Goal: Task Accomplishment & Management: Manage account settings

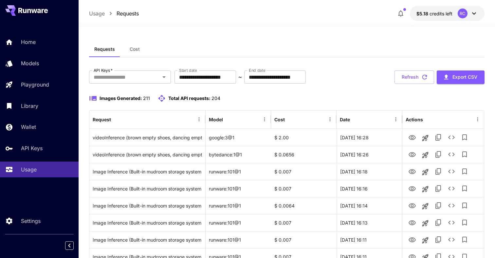
click at [291, 47] on div "Requests Cost" at bounding box center [287, 49] width 396 height 16
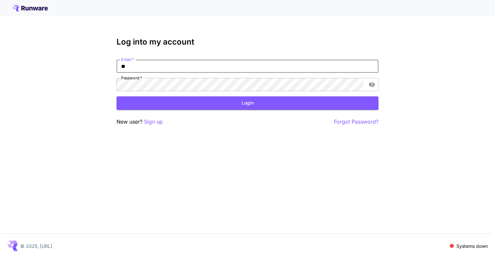
type input "**********"
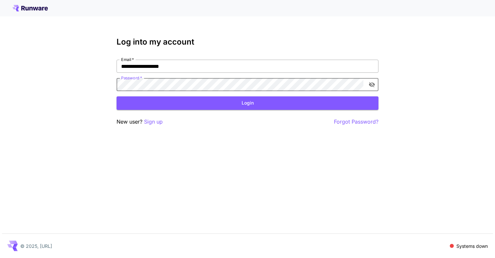
click button "Login" at bounding box center [248, 102] width 262 height 13
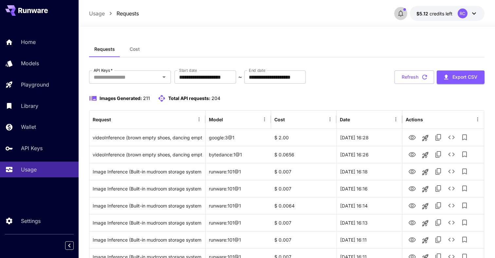
click at [399, 15] on icon "button" at bounding box center [401, 13] width 8 height 8
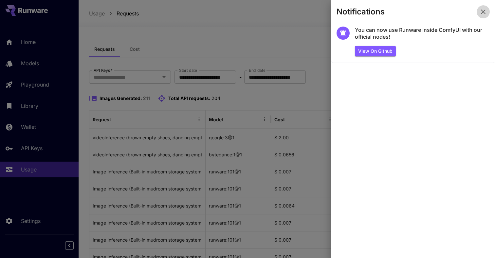
click at [484, 10] on icon "button" at bounding box center [483, 12] width 8 height 8
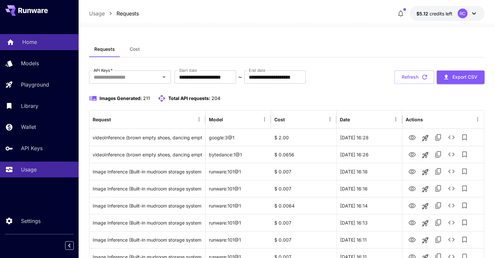
click at [44, 43] on div "Home" at bounding box center [47, 42] width 51 height 8
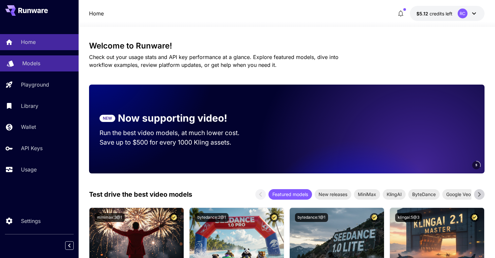
click at [44, 61] on div "Models" at bounding box center [47, 63] width 51 height 8
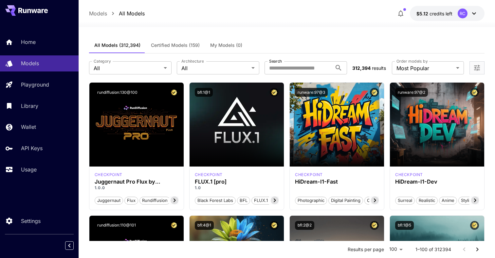
click at [214, 21] on div at bounding box center [287, 23] width 417 height 8
